Goal: Find specific page/section: Find specific page/section

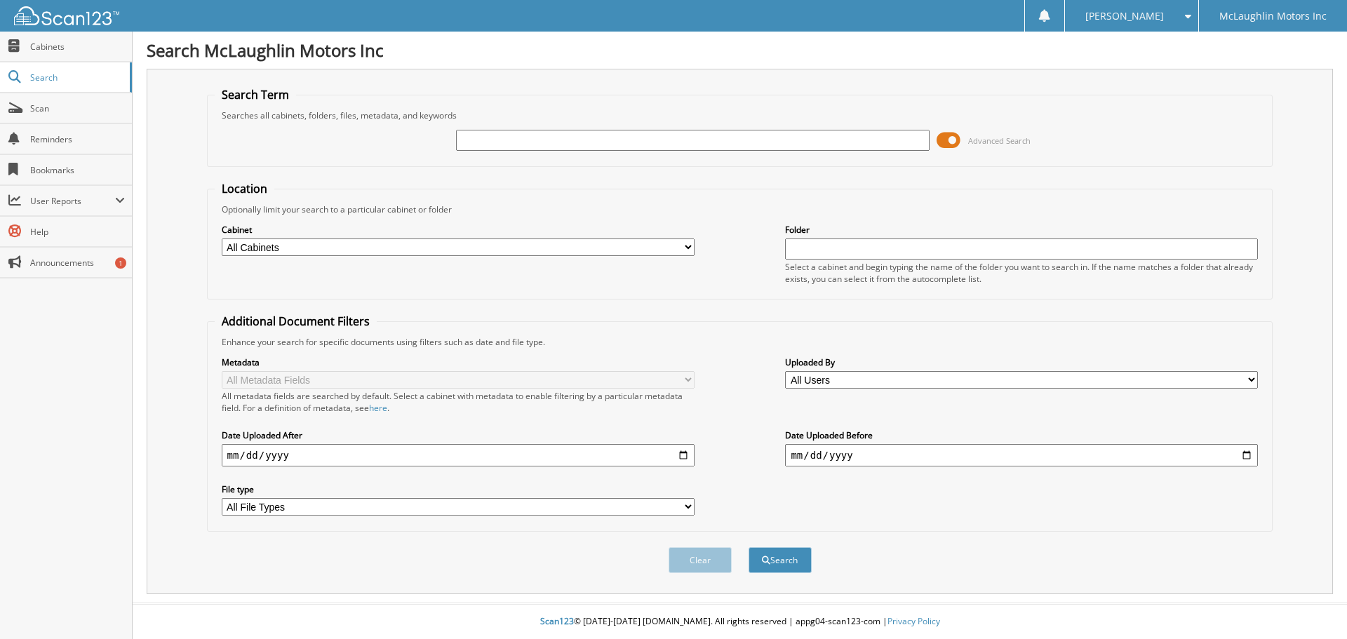
click at [478, 142] on input "text" at bounding box center [692, 140] width 473 height 21
click at [533, 134] on input "text" at bounding box center [692, 140] width 473 height 21
type input "[PERSON_NAME]"
click at [748, 547] on button "Search" at bounding box center [779, 560] width 63 height 26
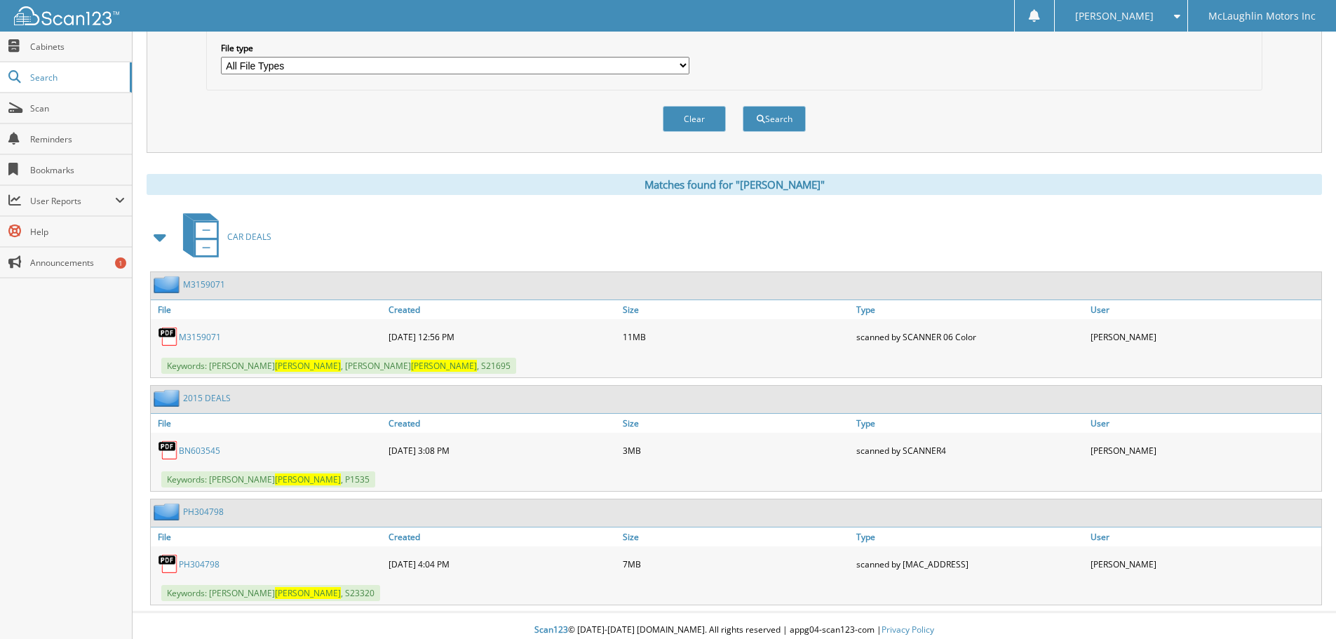
scroll to position [450, 0]
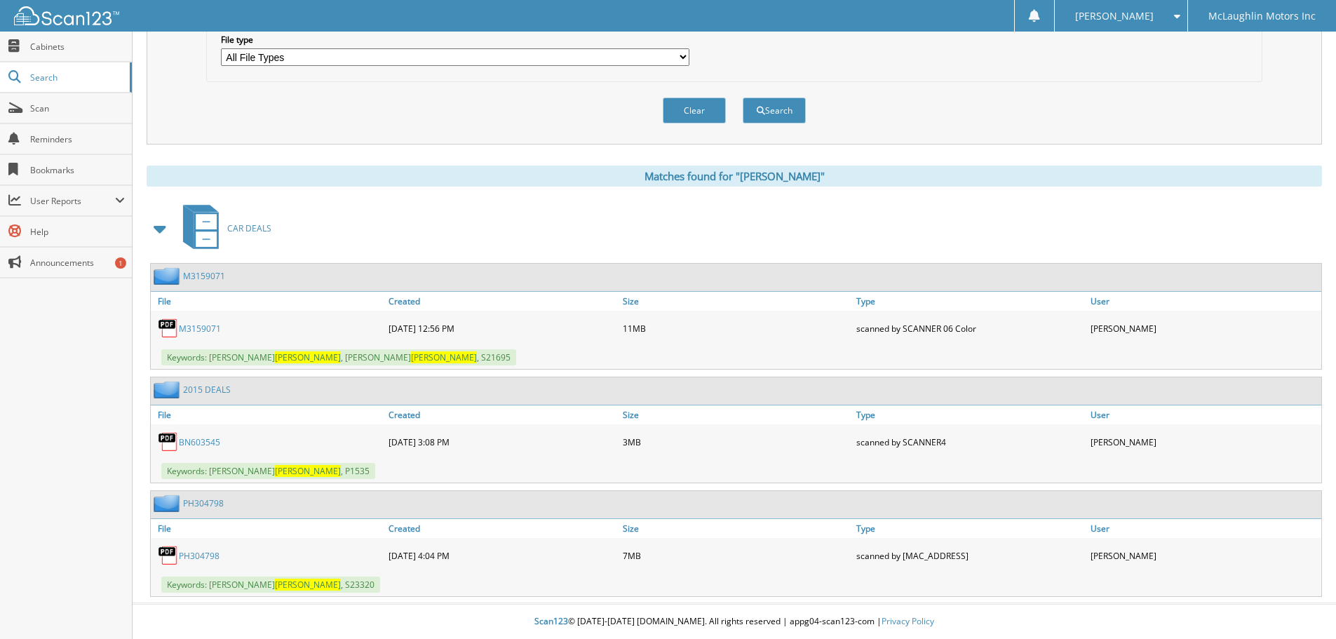
click at [193, 551] on link "PH304798" at bounding box center [199, 556] width 41 height 12
